Goal: Task Accomplishment & Management: Manage account settings

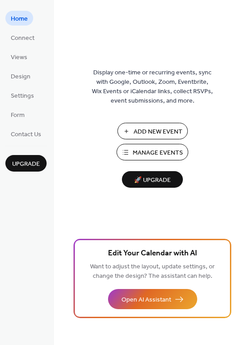
click at [160, 149] on span "Manage Events" at bounding box center [158, 152] width 50 height 9
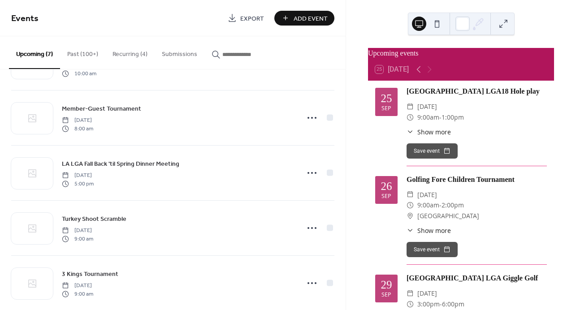
scroll to position [169, 0]
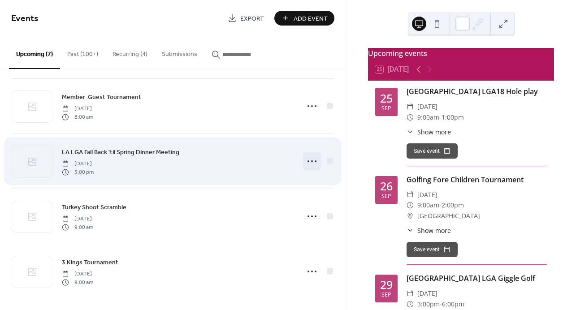
click at [308, 159] on icon at bounding box center [312, 161] width 14 height 14
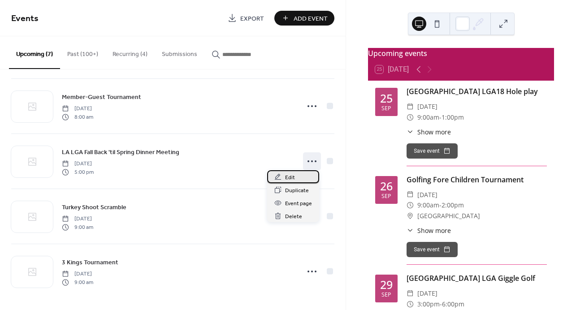
click at [291, 175] on span "Edit" at bounding box center [290, 177] width 10 height 9
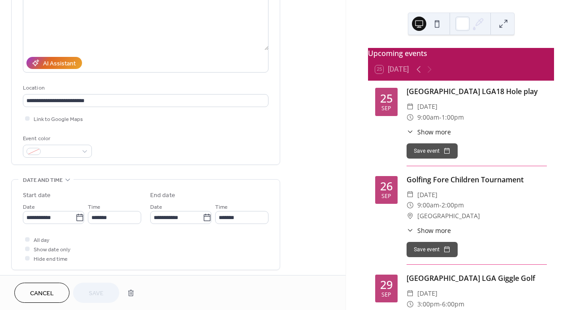
scroll to position [126, 0]
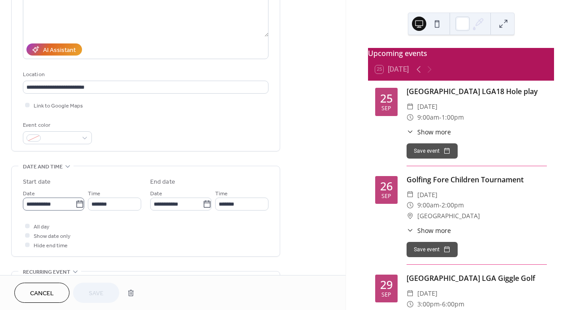
click at [78, 204] on icon at bounding box center [79, 204] width 9 height 9
click at [75, 204] on input "**********" at bounding box center [49, 204] width 52 height 13
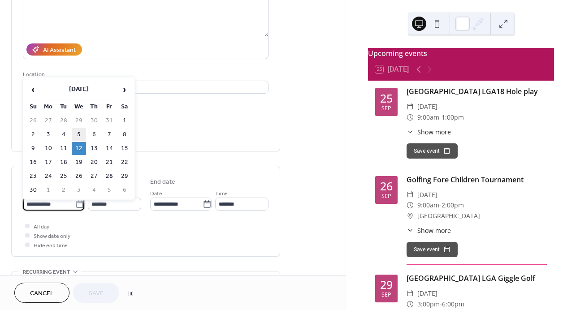
click at [78, 133] on td "5" at bounding box center [79, 134] width 14 height 13
type input "**********"
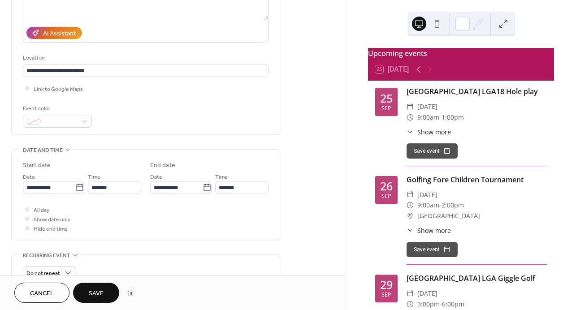
scroll to position [143, 0]
click at [102, 294] on span "Save" at bounding box center [96, 293] width 15 height 9
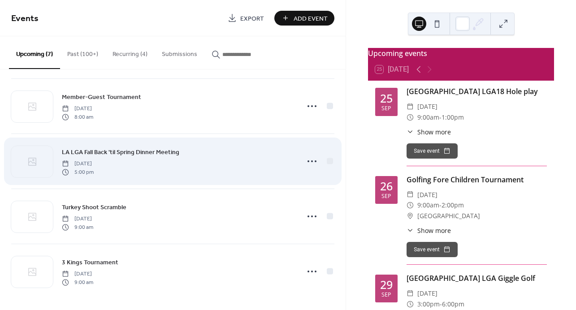
scroll to position [167, 0]
